Goal: Task Accomplishment & Management: Use online tool/utility

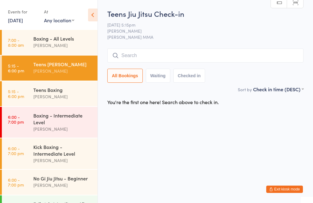
click at [21, 69] on time "5:15 - 6:00 pm" at bounding box center [16, 68] width 16 height 10
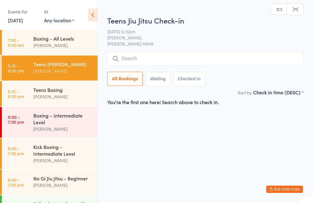
click at [138, 62] on input "search" at bounding box center [205, 59] width 196 height 14
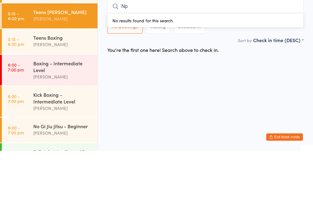
type input "N"
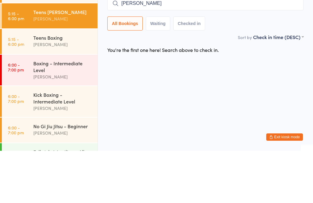
type input "[PERSON_NAME]"
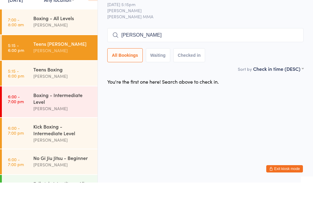
type input "[PERSON_NAME]"
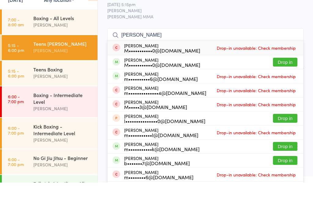
click at [285, 78] on button "Drop in" at bounding box center [285, 82] width 24 height 9
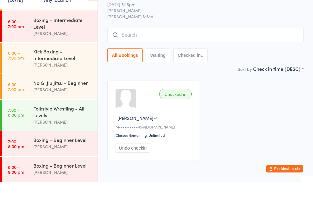
scroll to position [79, 0]
click at [47, 69] on div "Kick Boxing - Intermediate Level" at bounding box center [62, 75] width 59 height 13
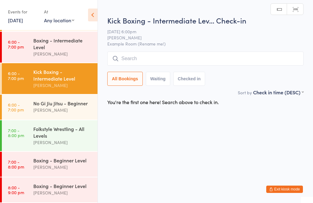
click at [122, 60] on input "search" at bounding box center [205, 59] width 196 height 14
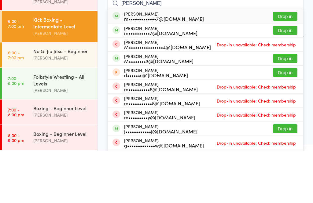
type input "[PERSON_NAME]"
click at [122, 64] on div "[PERSON_NAME] m•••••••••••••7@[DOMAIN_NAME]" at bounding box center [158, 69] width 91 height 10
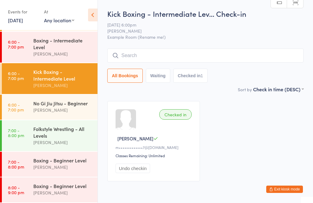
click at [40, 51] on div "[PERSON_NAME]" at bounding box center [62, 53] width 59 height 7
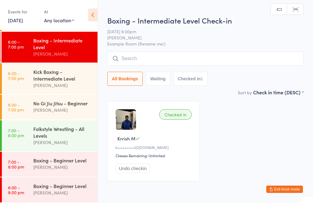
click at [132, 64] on input "search" at bounding box center [205, 59] width 196 height 14
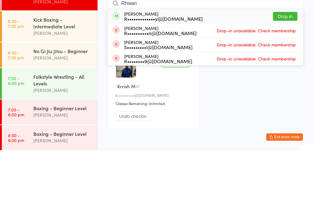
type input "Rhiaan"
click at [286, 64] on button "Drop in" at bounding box center [285, 68] width 24 height 9
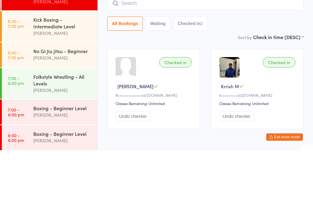
scroll to position [59, 0]
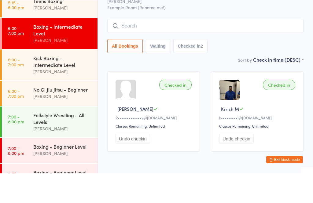
click at [29, 79] on link "6:00 - 7:00 pm Kick Boxing - Intermediate Level [PERSON_NAME]" at bounding box center [50, 94] width 96 height 31
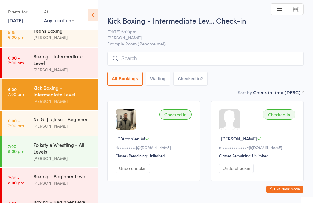
click at [121, 53] on input "search" at bounding box center [205, 59] width 196 height 14
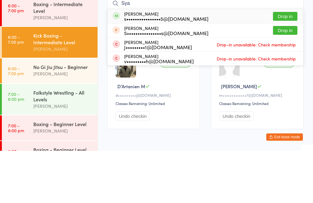
type input "Sya"
click at [278, 64] on button "Drop in" at bounding box center [285, 68] width 24 height 9
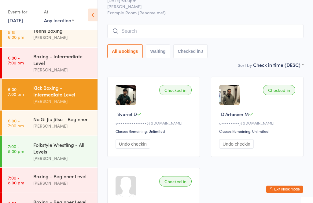
click at [134, 31] on input "search" at bounding box center [205, 31] width 196 height 14
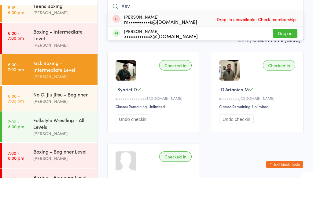
type input "Xav"
click at [278, 54] on button "Drop in" at bounding box center [285, 58] width 24 height 9
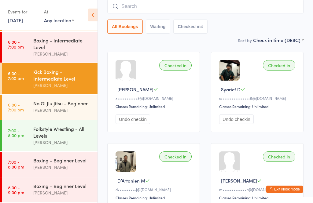
scroll to position [79, 0]
click at [51, 161] on div "Boxing - Beginner Level" at bounding box center [62, 160] width 59 height 7
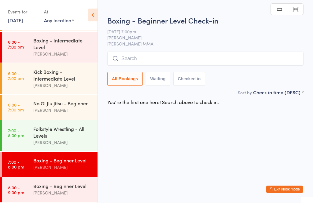
click at [146, 61] on input "search" at bounding box center [205, 59] width 196 height 14
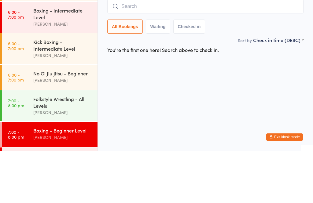
scroll to position [50, 0]
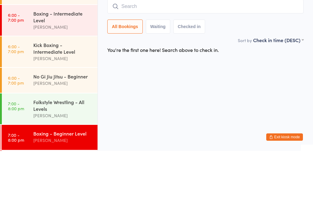
click at [55, 62] on div "Boxing - Intermediate Level" at bounding box center [62, 68] width 59 height 13
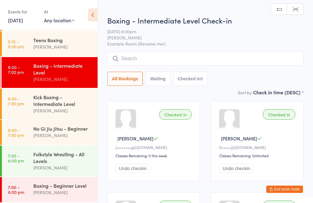
click at [148, 55] on input "search" at bounding box center [205, 59] width 196 height 14
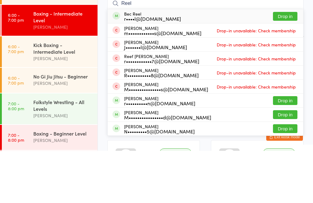
type input "Reel"
click at [283, 64] on button "Drop in" at bounding box center [285, 68] width 24 height 9
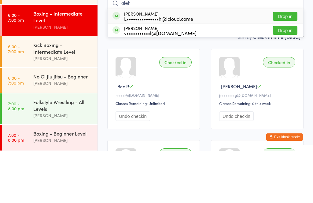
type input "oleh"
click at [289, 64] on button "Drop in" at bounding box center [285, 68] width 24 height 9
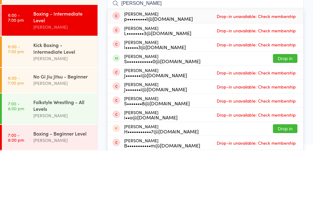
type input "[PERSON_NAME]"
click at [285, 106] on button "Drop in" at bounding box center [285, 110] width 24 height 9
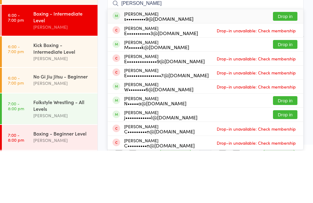
type input "[PERSON_NAME]"
click at [283, 64] on button "Drop in" at bounding box center [285, 68] width 24 height 9
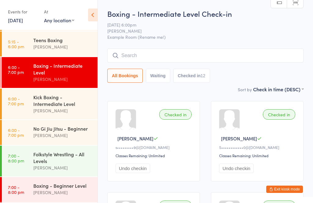
click at [125, 50] on input "search" at bounding box center [205, 56] width 196 height 14
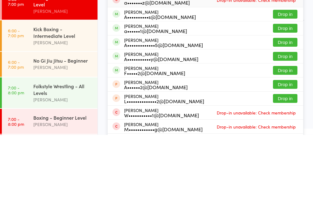
type input "Angus"
click at [279, 106] on button "Drop in" at bounding box center [285, 110] width 24 height 9
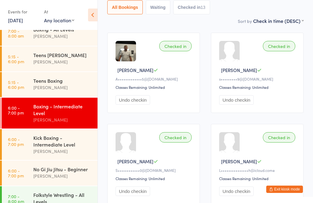
scroll to position [9, 0]
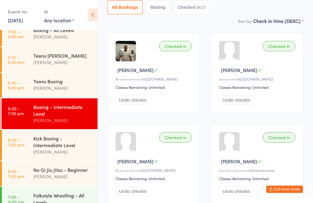
click at [65, 63] on div "[PERSON_NAME]" at bounding box center [62, 62] width 59 height 7
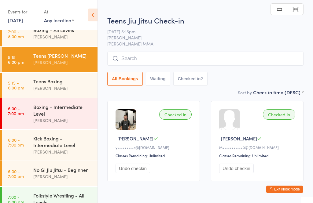
click at [173, 63] on input "search" at bounding box center [205, 59] width 196 height 14
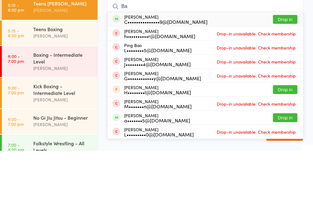
type input "B"
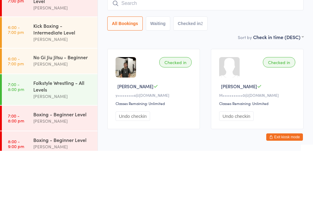
scroll to position [69, 0]
click at [31, 101] on link "6:00 - 7:00 pm No Gi Jiu Jitsu - Beginner [PERSON_NAME]" at bounding box center [50, 113] width 96 height 25
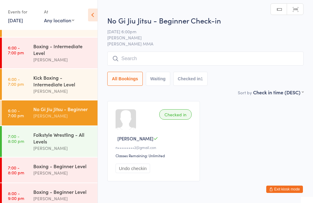
click at [219, 62] on input "search" at bounding box center [205, 59] width 196 height 14
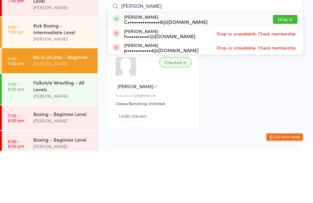
type input "[PERSON_NAME]"
click at [287, 67] on button "Drop in" at bounding box center [285, 71] width 24 height 9
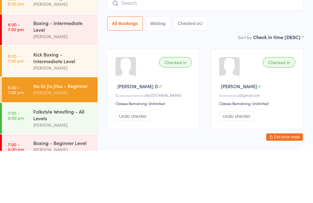
scroll to position [40, 0]
click at [63, 72] on div "Boxing - Intermediate Level" at bounding box center [62, 78] width 59 height 13
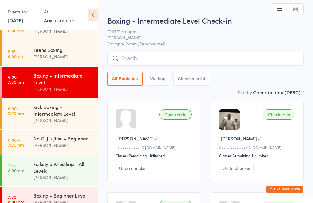
click at [177, 58] on input "search" at bounding box center [205, 59] width 196 height 14
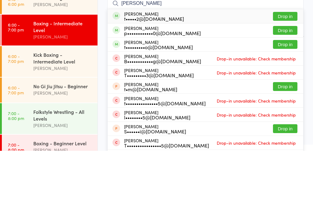
type input "[PERSON_NAME]"
click at [283, 64] on button "Drop in" at bounding box center [285, 68] width 24 height 9
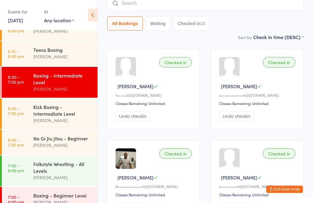
click at [130, 5] on input "search" at bounding box center [205, 3] width 196 height 14
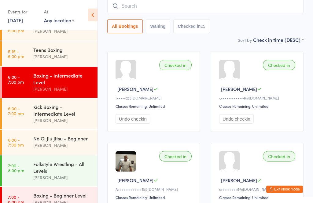
scroll to position [49, 0]
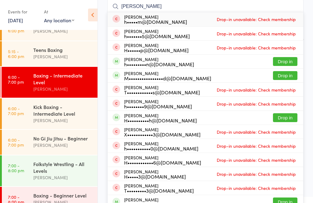
type input "[PERSON_NAME]"
click at [290, 58] on button "Drop in" at bounding box center [285, 61] width 24 height 9
